Goal: Transaction & Acquisition: Purchase product/service

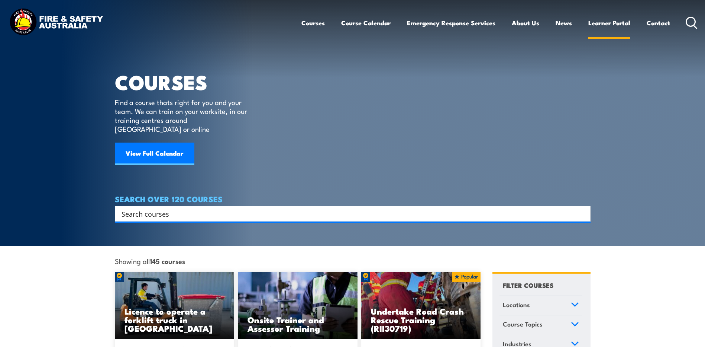
click at [618, 23] on link "Learner Portal" at bounding box center [610, 23] width 42 height 20
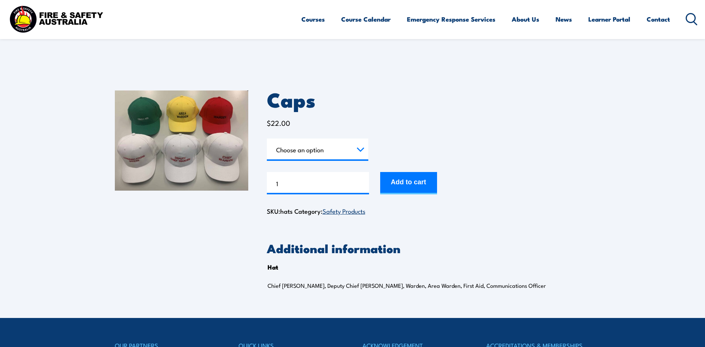
click at [532, 243] on h2 "Additional information" at bounding box center [429, 247] width 324 height 10
click at [325, 183] on input "1" at bounding box center [318, 183] width 102 height 22
click at [332, 147] on select "Choose an option Chief Warden Deputy Chief Warden Warden Area Warden First Aid …" at bounding box center [318, 149] width 102 height 22
click at [267, 138] on select "Choose an option Chief Warden Deputy Chief Warden Warden Area Warden First Aid …" at bounding box center [318, 149] width 102 height 22
select select "Warden"
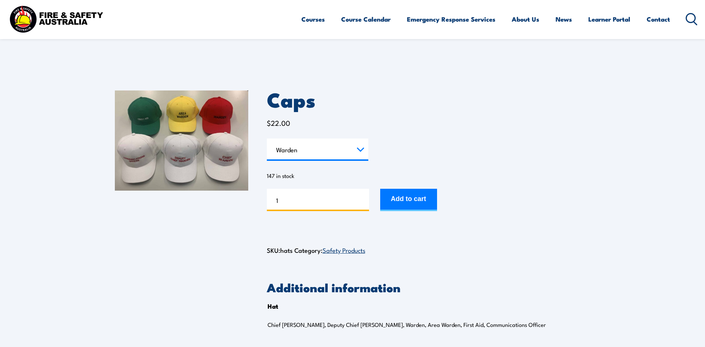
drag, startPoint x: 320, startPoint y: 200, endPoint x: 227, endPoint y: 194, distance: 93.2
click at [227, 194] on div "Caps $ 22.00 Hat Choose an option Chief Warden Deputy Chief Warden Warden Area …" at bounding box center [353, 214] width 476 height 285
type input "2"
type input "13"
click at [416, 200] on button "Add to cart" at bounding box center [408, 200] width 57 height 22
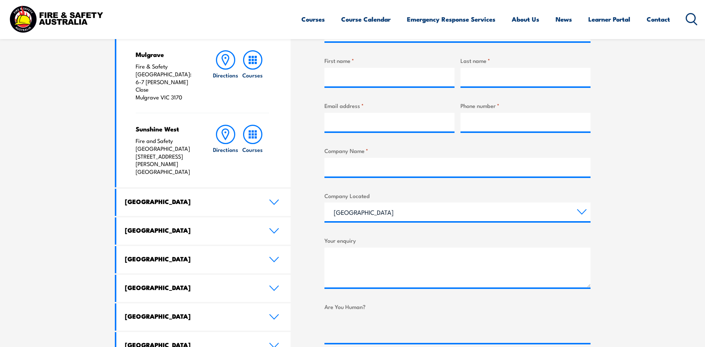
scroll to position [310, 0]
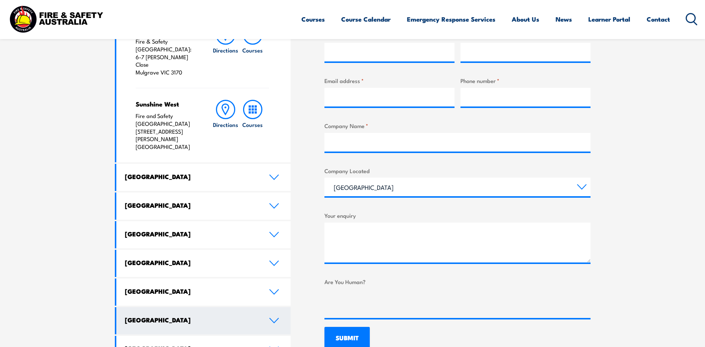
click at [251, 315] on h4 "[GEOGRAPHIC_DATA]" at bounding box center [191, 319] width 133 height 8
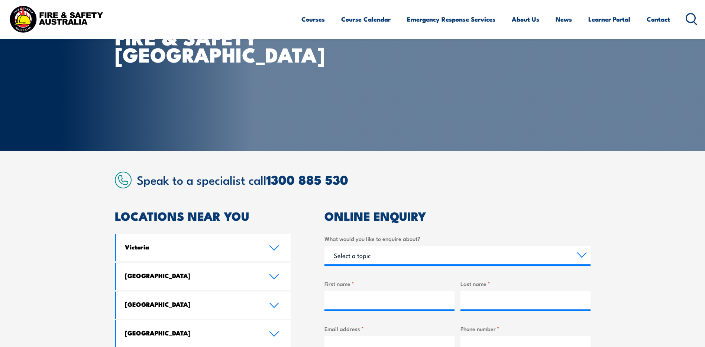
scroll to position [124, 0]
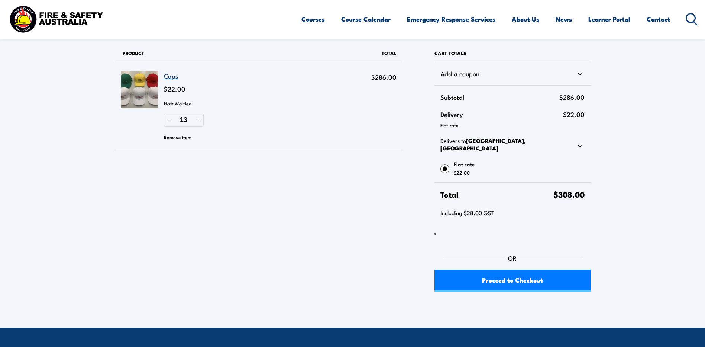
click at [171, 75] on link "Caps" at bounding box center [171, 75] width 14 height 9
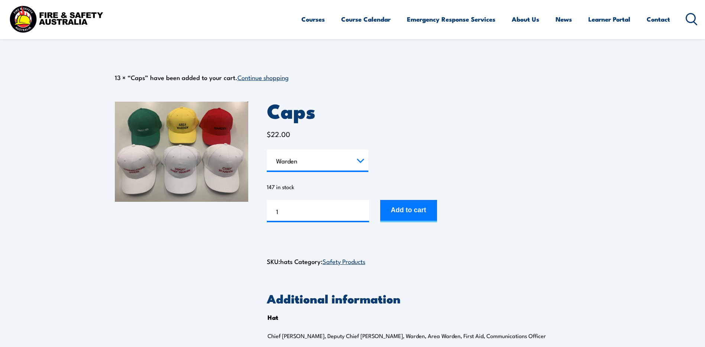
click at [354, 167] on select "Choose an option Chief Warden Deputy Chief Warden Warden Area Warden First Aid …" at bounding box center [318, 160] width 102 height 22
click at [267, 149] on select "Choose an option Chief Warden Deputy Chief Warden Warden Area Warden First Aid …" at bounding box center [318, 160] width 102 height 22
select select "Area Warden"
click at [306, 217] on input "1" at bounding box center [318, 211] width 102 height 22
type input "11"
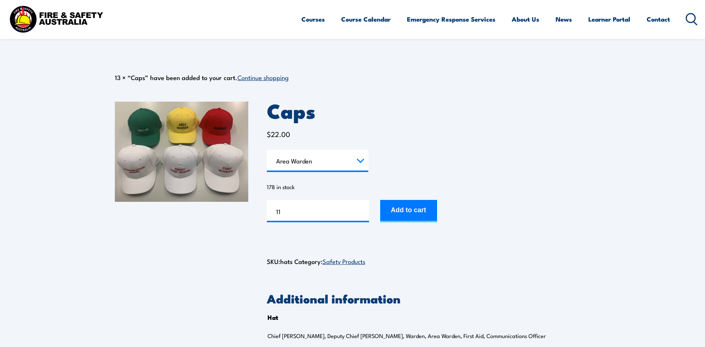
click at [444, 211] on div "Caps quantity 11 Add to cart" at bounding box center [429, 211] width 324 height 22
click at [427, 209] on button "Add to cart" at bounding box center [408, 211] width 57 height 22
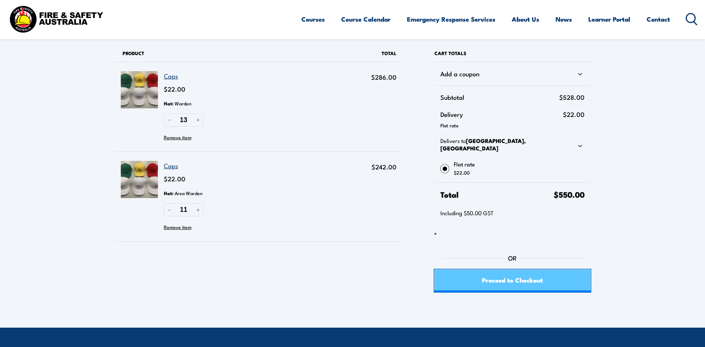
click at [524, 279] on span "Proceed to Checkout" at bounding box center [512, 280] width 61 height 20
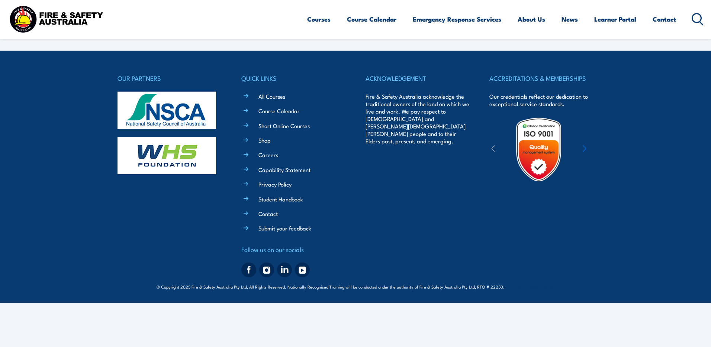
select select "VIC"
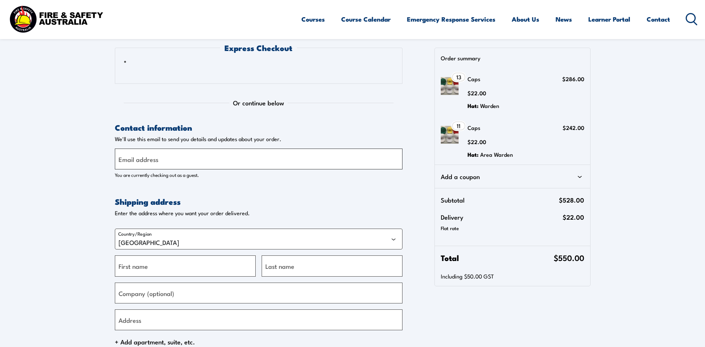
click at [161, 158] on input "Email address" at bounding box center [259, 158] width 288 height 21
type input "[PERSON_NAME][EMAIL_ADDRESS][PERSON_NAME][DOMAIN_NAME]"
type input "Kim"
type input "Watton"
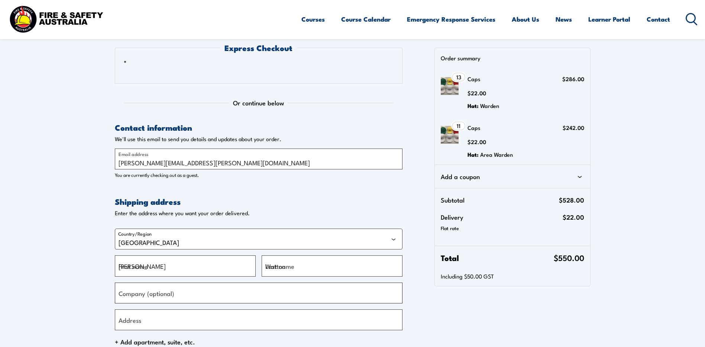
type input "MAGNT"
type input "GPO Box 4646"
type input "Darwin"
select select "NT"
type input "0801"
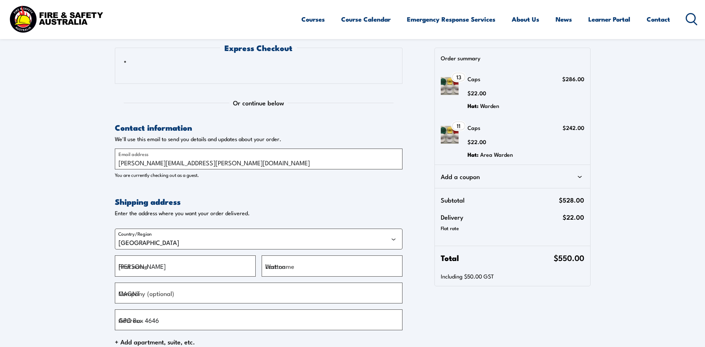
type input "+61889998213"
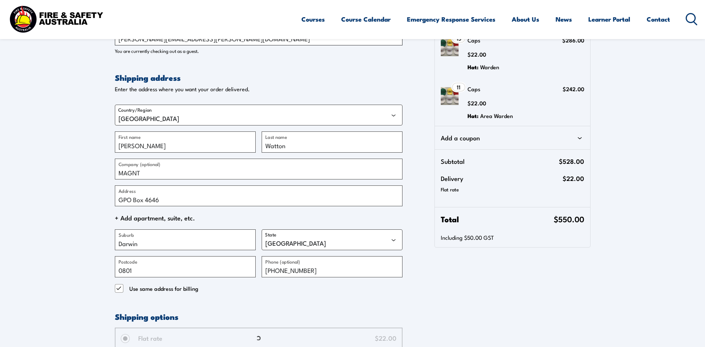
scroll to position [186, 0]
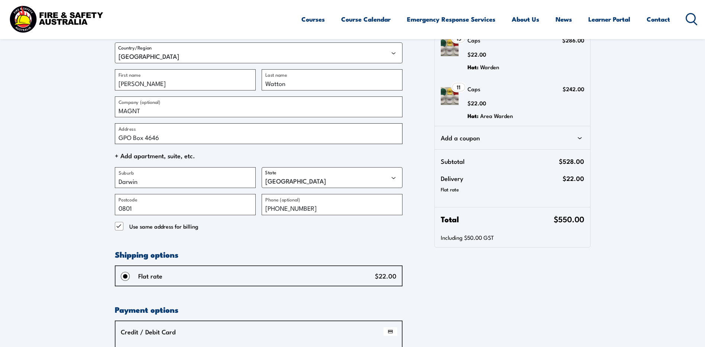
drag, startPoint x: 170, startPoint y: 139, endPoint x: 65, endPoint y: 137, distance: 104.5
click at [65, 137] on section "Express Checkout Or continue below Contact information Contact information We'l…" at bounding box center [352, 187] width 705 height 746
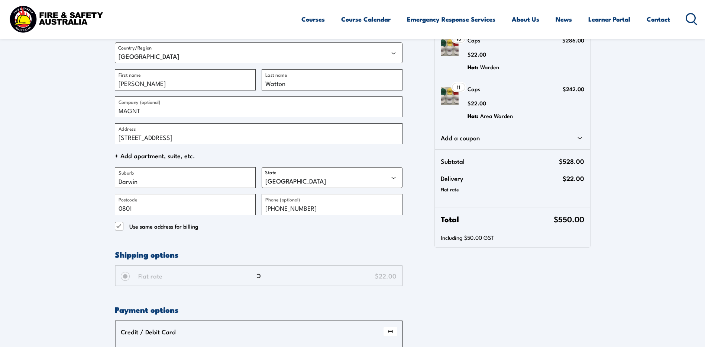
type input "19 Conacher Street"
drag, startPoint x: 165, startPoint y: 182, endPoint x: 30, endPoint y: 183, distance: 134.6
click at [30, 183] on section "Express Checkout Loading… Or continue below Contact information Contact informa…" at bounding box center [352, 187] width 705 height 746
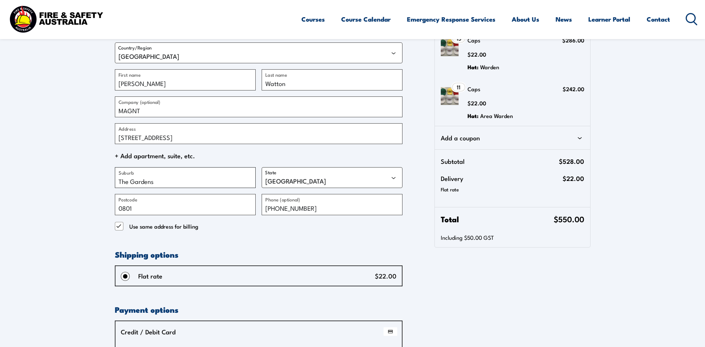
type input "The Gardens"
drag, startPoint x: 156, startPoint y: 208, endPoint x: 125, endPoint y: 210, distance: 30.9
click at [125, 210] on input "0801" at bounding box center [185, 204] width 141 height 21
type input "0820"
click at [33, 194] on section "Express Checkout Loading… Or continue below Contact information Contact informa…" at bounding box center [352, 187] width 705 height 746
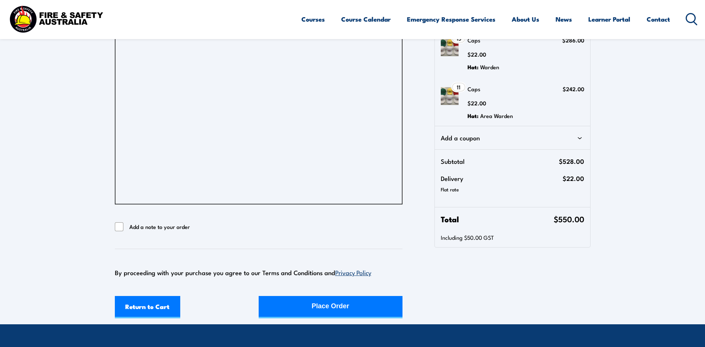
scroll to position [560, 0]
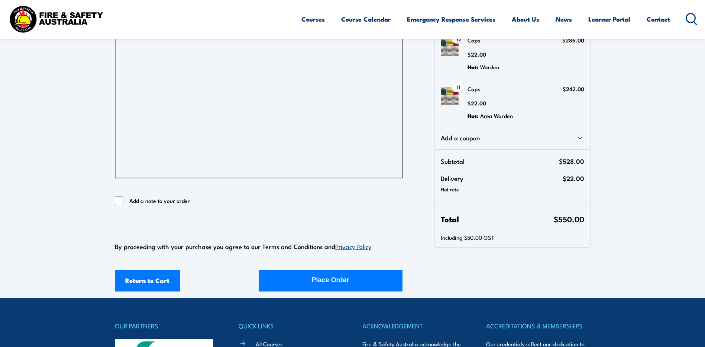
click at [176, 204] on span "Add a note to your order" at bounding box center [159, 200] width 61 height 9
click at [124, 204] on input "Add a note to your order" at bounding box center [119, 200] width 9 height 9
checkbox input "true"
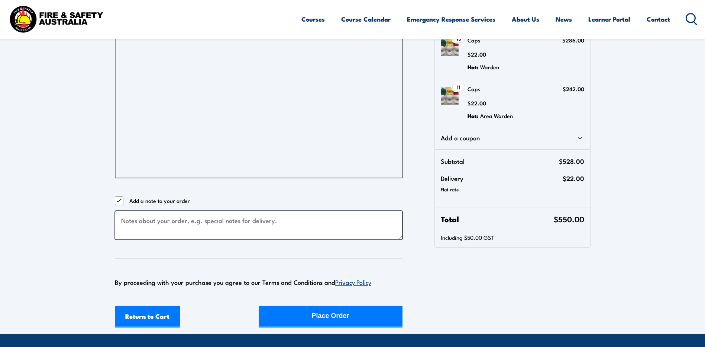
click at [202, 215] on textarea "Checkout" at bounding box center [259, 224] width 288 height 29
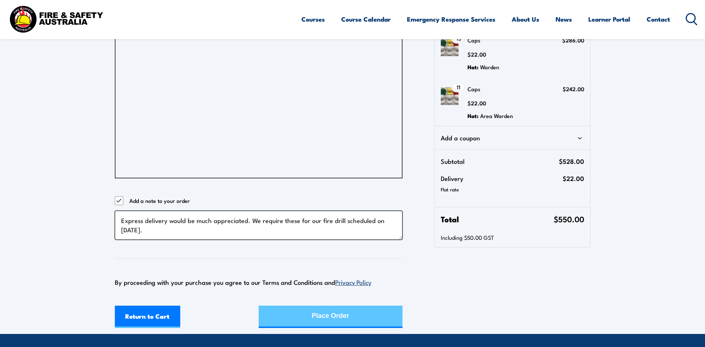
type textarea "Express delivery would be much appreciated. We require these for our fire drill…"
click at [319, 317] on div "Place Order" at bounding box center [331, 316] width 38 height 20
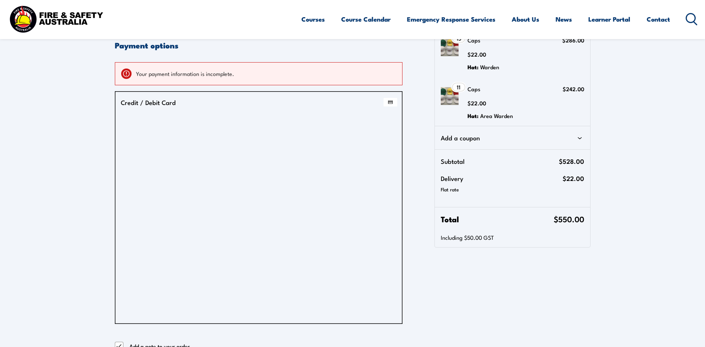
scroll to position [512, 0]
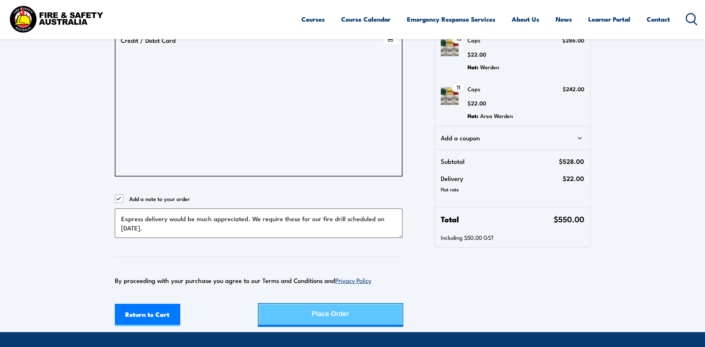
click at [329, 314] on div "Place Order" at bounding box center [331, 314] width 38 height 20
